Goal: Task Accomplishment & Management: Manage account settings

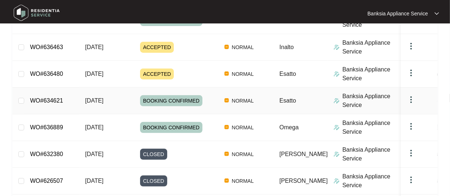
scroll to position [147, 0]
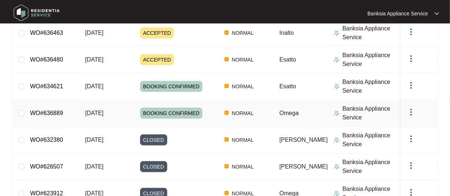
click at [51, 112] on link "WO#636889" at bounding box center [46, 113] width 33 height 6
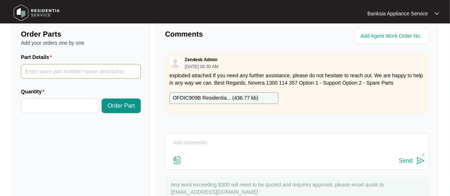
scroll to position [238, 0]
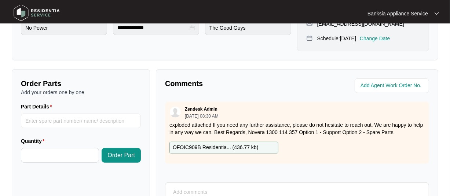
click at [193, 144] on p "OFOIC909B Residentia... ( 436.77 kb )" at bounding box center [215, 148] width 85 height 8
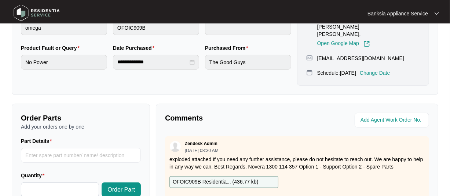
scroll to position [202, 0]
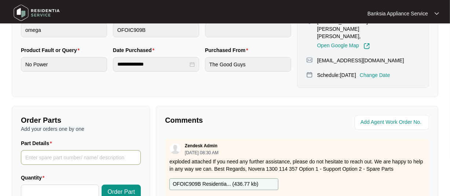
click at [34, 150] on input "Part Details" at bounding box center [81, 157] width 120 height 15
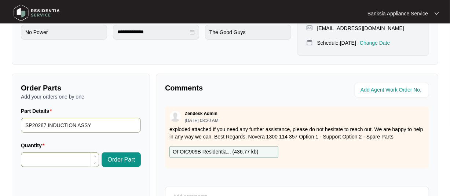
scroll to position [275, 0]
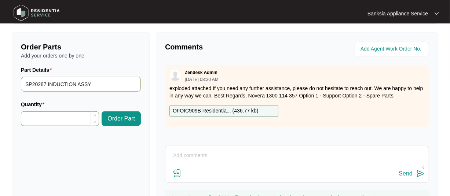
type input "SP20287 INDUCTION ASSY"
click at [70, 113] on input "Quantity" at bounding box center [59, 119] width 77 height 14
type input "*"
click at [94, 114] on icon "up" at bounding box center [95, 115] width 3 height 3
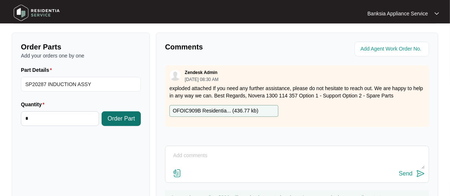
click at [114, 114] on span "Order Part" at bounding box center [121, 118] width 28 height 9
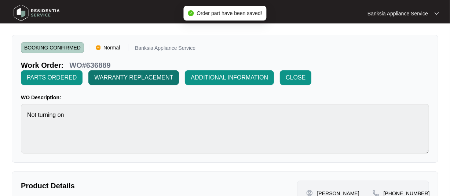
scroll to position [0, 0]
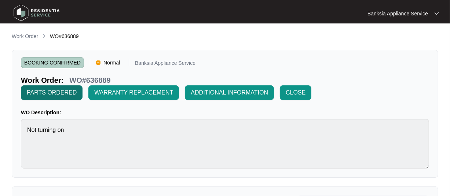
click at [44, 92] on span "PARTS ORDERED" at bounding box center [52, 92] width 50 height 9
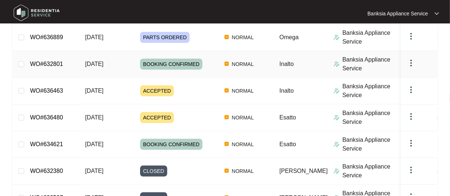
scroll to position [116, 0]
click at [53, 118] on link "WO#636480" at bounding box center [46, 117] width 33 height 6
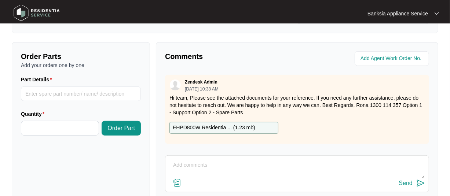
scroll to position [257, 0]
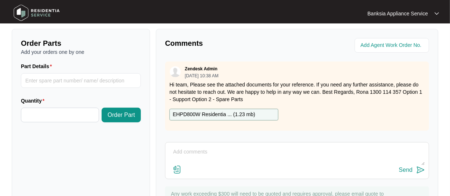
click at [200, 113] on p "EHPD800W Residentia ... ( 1.23 mb )" at bounding box center [214, 115] width 83 height 8
click at [208, 113] on p "EHPD800W Residentia ... ( 1.23 mb )" at bounding box center [214, 115] width 83 height 8
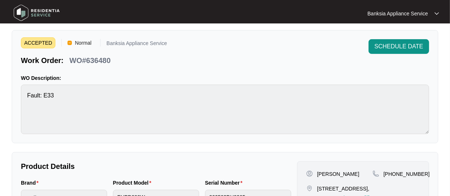
scroll to position [0, 0]
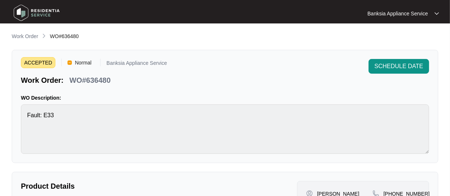
click at [34, 62] on span "ACCEPTED" at bounding box center [38, 62] width 34 height 11
click at [389, 67] on span "SCHEDULE DATE" at bounding box center [398, 66] width 49 height 9
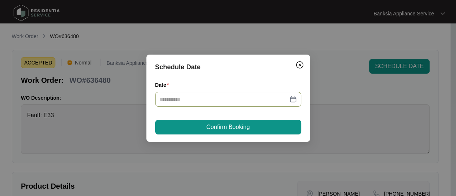
click at [292, 100] on div at bounding box center [228, 99] width 137 height 8
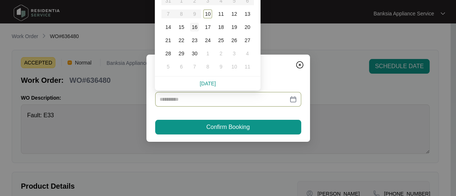
type input "**********"
click at [207, 13] on div "10" at bounding box center [207, 14] width 9 height 9
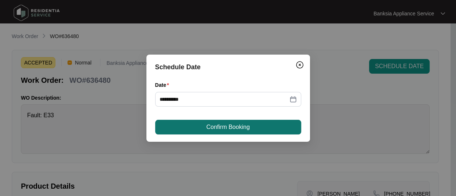
click at [217, 129] on span "Confirm Booking" at bounding box center [227, 127] width 43 height 9
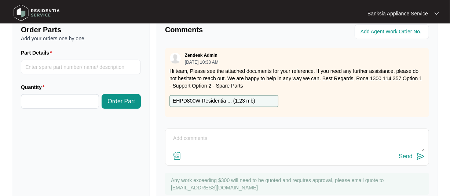
scroll to position [293, 0]
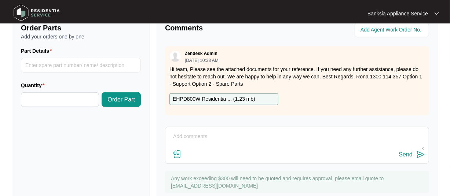
click at [190, 135] on textarea at bounding box center [297, 140] width 256 height 19
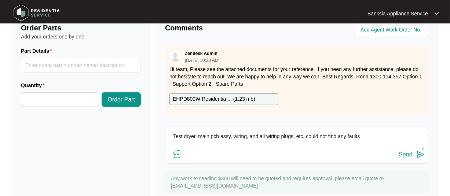
click at [361, 137] on textarea "Test dryer, main pcb assy, wiring, and all wiring plugs, etc, could not find an…" at bounding box center [297, 140] width 256 height 19
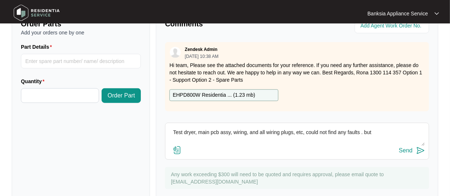
scroll to position [319, 0]
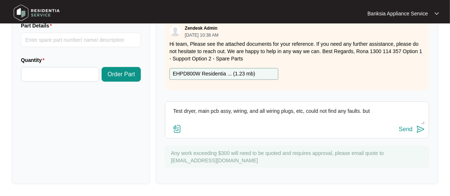
click at [370, 110] on textarea "Test dryer, main pcb assy, wiring, and all wiring plugs, etc, could not find an…" at bounding box center [297, 115] width 256 height 19
click at [184, 120] on textarea "Test dryer, main PCB assembly, wiring, and all wiring plugs, etc, could not fin…" at bounding box center [297, 115] width 256 height 19
click at [267, 120] on textarea "Test dryer, main PCB assembly, wiring, and all wiring plugs, etc, could not fin…" at bounding box center [297, 115] width 256 height 19
click at [184, 125] on div "Send" at bounding box center [297, 130] width 256 height 10
click at [279, 117] on textarea "Test dryer, main PCB assembly, wiring, and all wiring plugs, etc, could not fin…" at bounding box center [297, 115] width 256 height 19
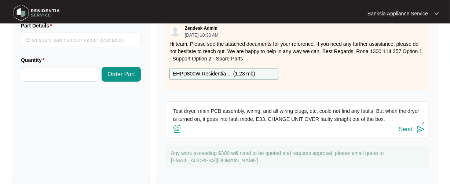
type textarea "Test dryer, main PCB assembly, wiring, and all wiring plugs, etc, could not fin…"
click at [177, 129] on img at bounding box center [177, 129] width 9 height 9
click at [0, 0] on input "file" at bounding box center [0, 0] width 0 height 0
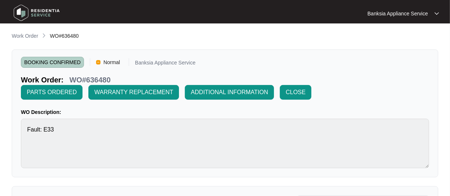
scroll to position [0, 0]
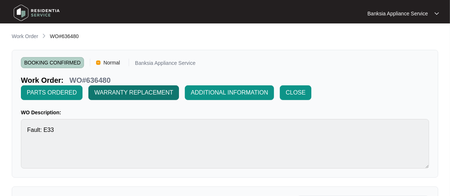
click at [117, 94] on span "WARRANTY REPLACEMENT" at bounding box center [133, 92] width 79 height 9
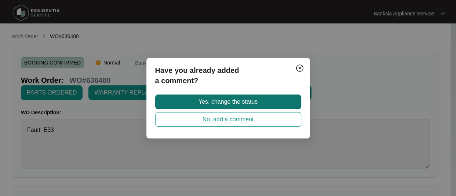
click at [217, 106] on span "Yes, change the status" at bounding box center [227, 102] width 59 height 9
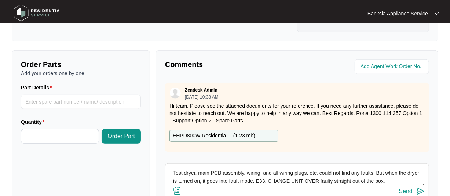
scroll to position [319, 0]
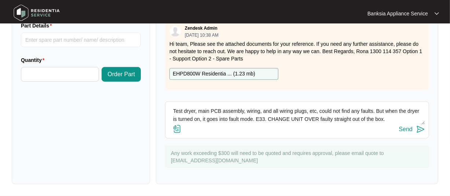
click at [407, 131] on div "Send" at bounding box center [406, 129] width 14 height 7
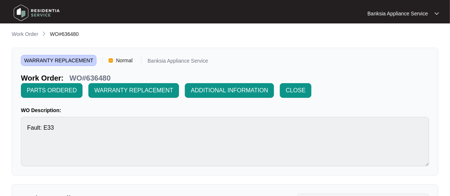
scroll to position [0, 0]
